Goal: Information Seeking & Learning: Learn about a topic

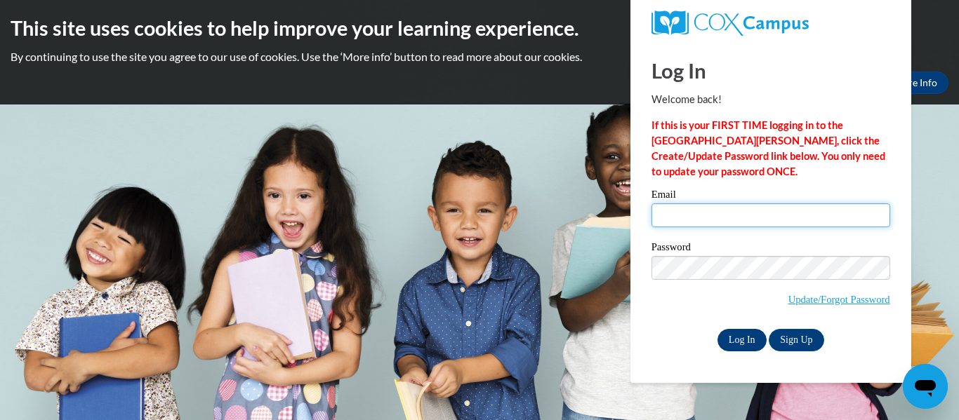
type input "[EMAIL_ADDRESS][DOMAIN_NAME]"
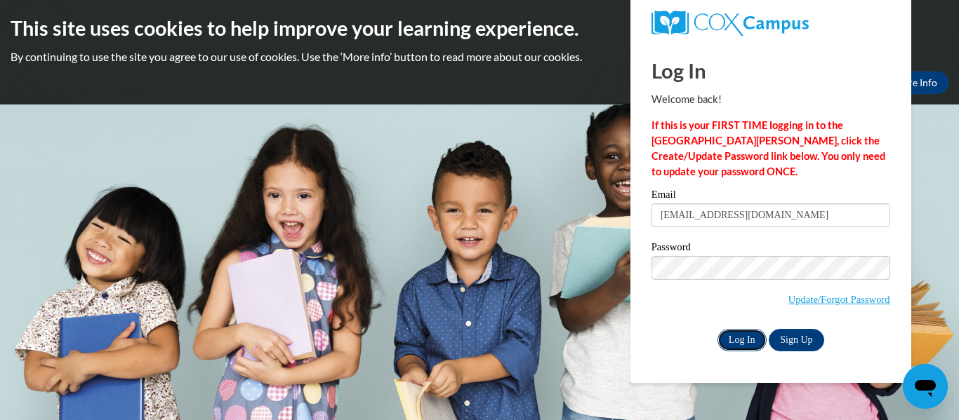
click at [741, 340] on input "Log In" at bounding box center [741, 340] width 49 height 22
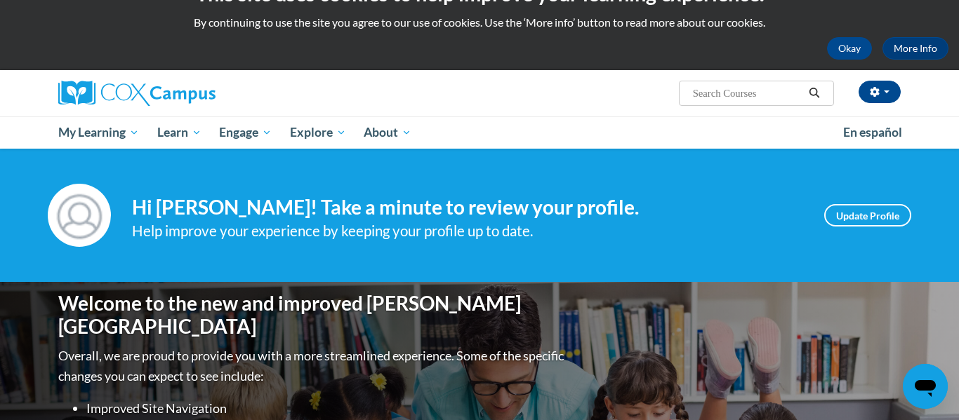
scroll to position [37, 0]
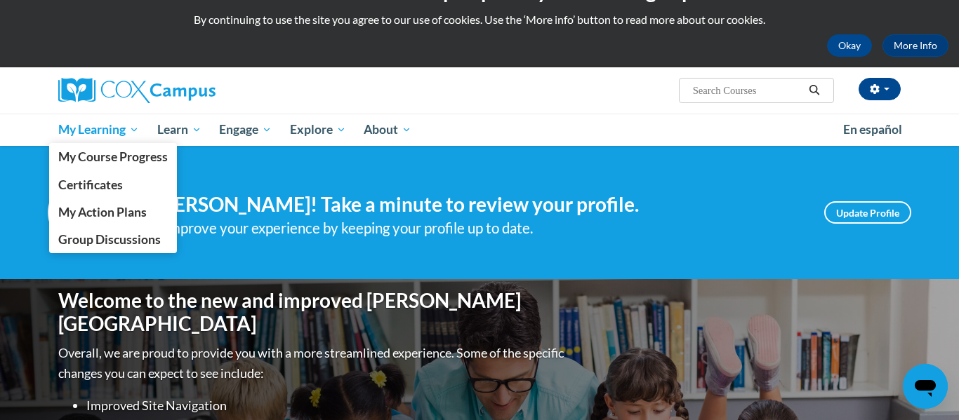
click at [122, 122] on span "My Learning" at bounding box center [98, 129] width 81 height 17
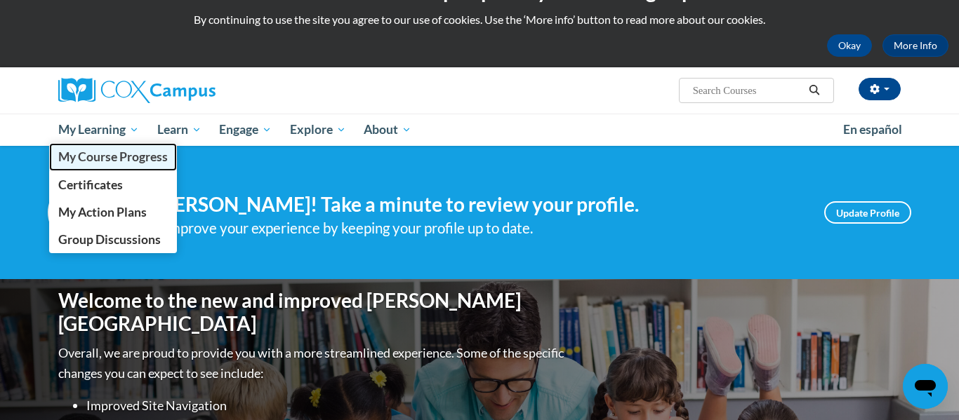
click at [133, 160] on span "My Course Progress" at bounding box center [112, 156] width 109 height 15
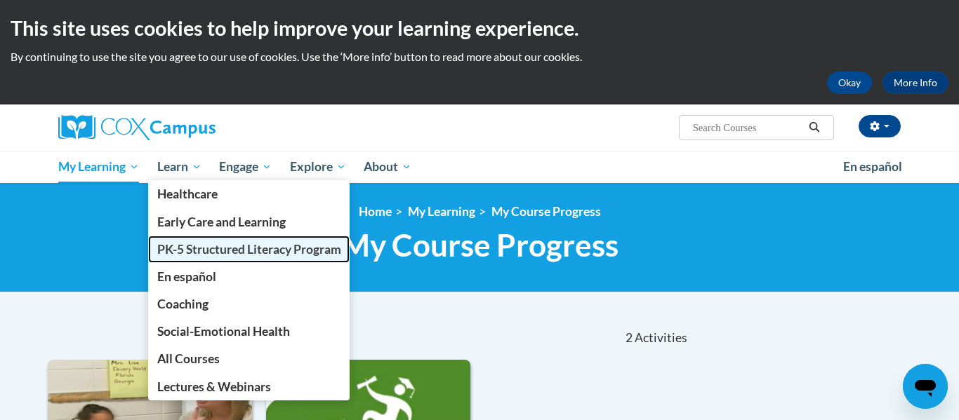
click at [215, 245] on span "PK-5 Structured Literacy Program" at bounding box center [249, 249] width 184 height 15
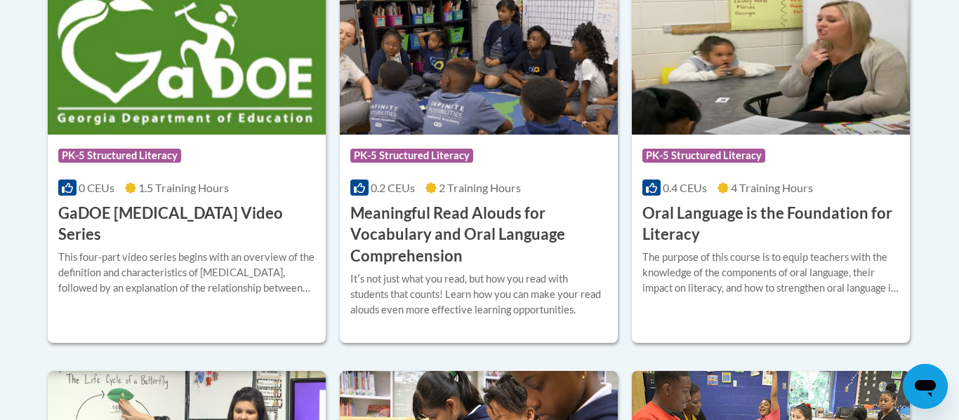
scroll to position [993, 0]
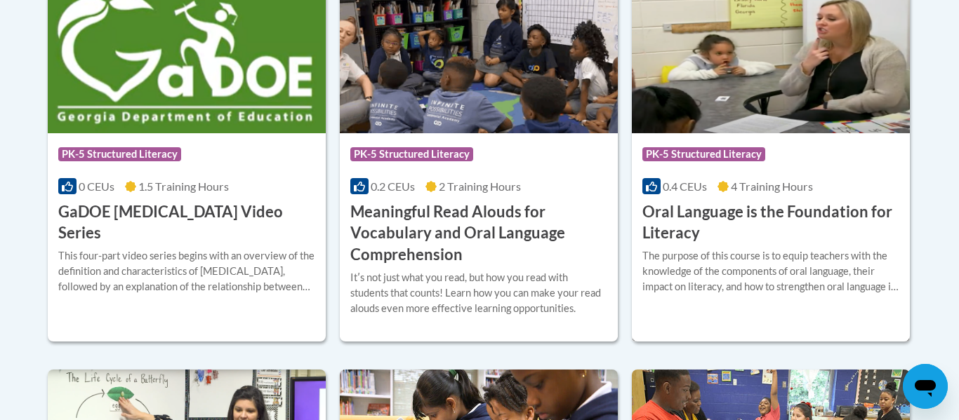
click at [774, 212] on h3 "Oral Language is the Foundation for Literacy" at bounding box center [770, 223] width 257 height 44
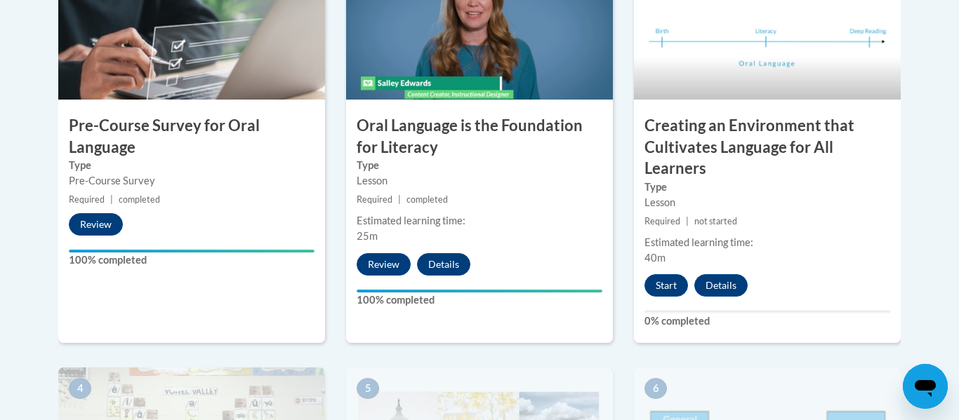
scroll to position [515, 0]
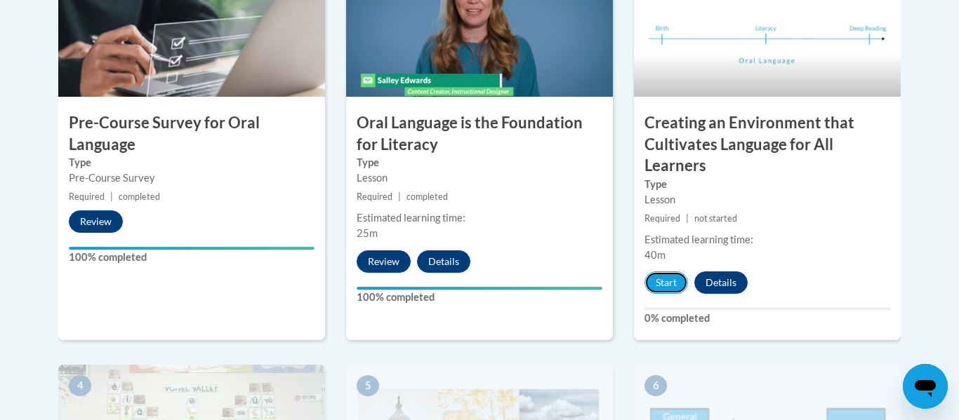
click at [673, 290] on button "Start" at bounding box center [666, 283] width 44 height 22
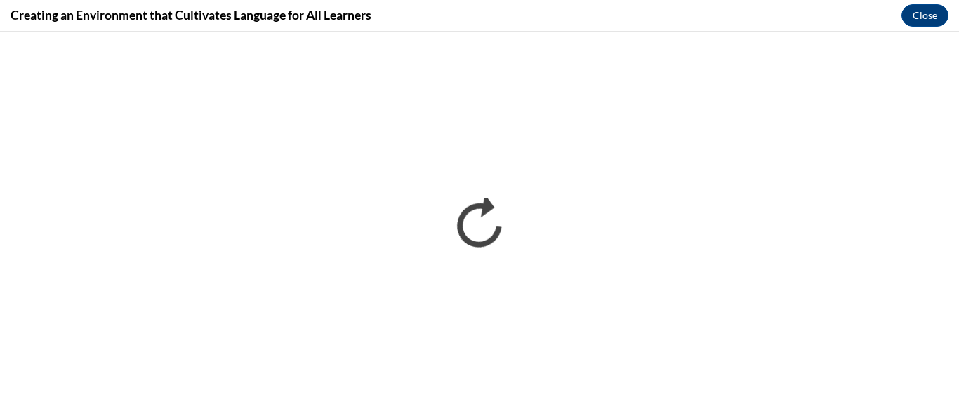
scroll to position [0, 0]
click at [930, 15] on button "Close" at bounding box center [924, 15] width 47 height 22
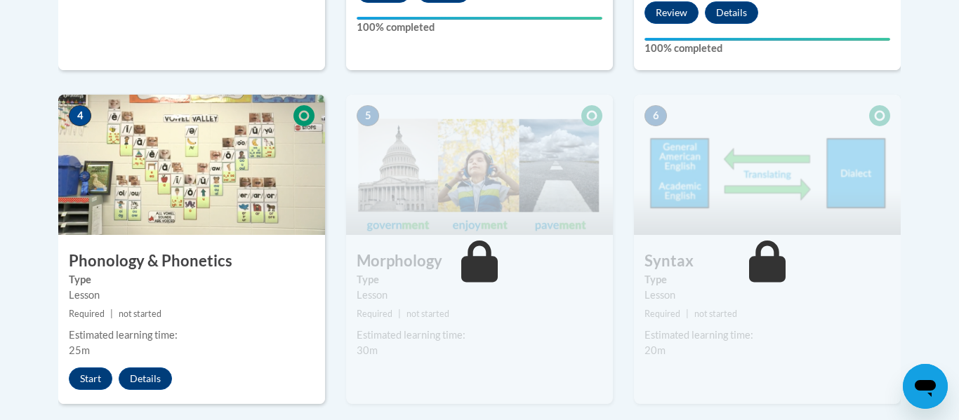
scroll to position [782, 0]
